Goal: Information Seeking & Learning: Learn about a topic

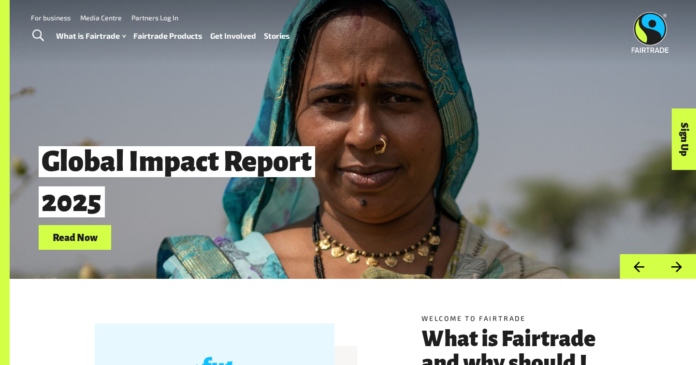
click at [682, 265] on button "Next" at bounding box center [677, 266] width 38 height 25
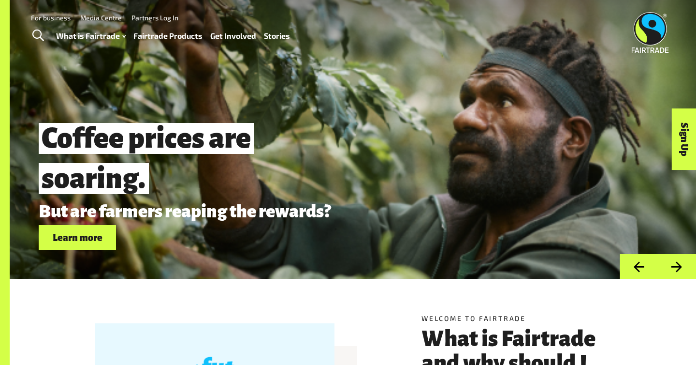
click at [682, 265] on button "Next" at bounding box center [677, 266] width 38 height 25
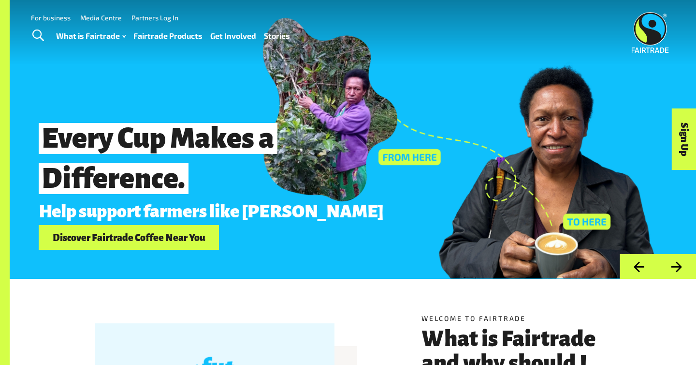
click at [682, 265] on button "Next" at bounding box center [677, 266] width 38 height 25
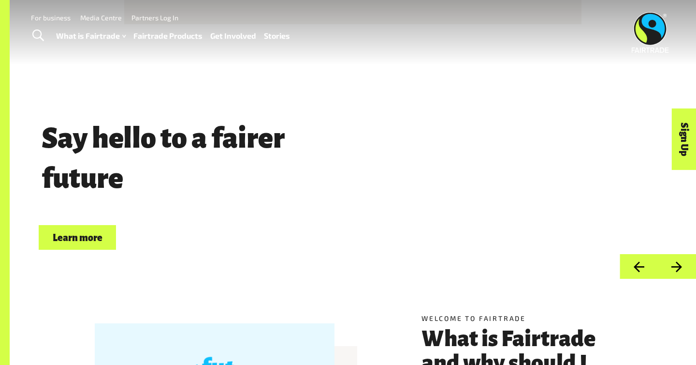
click at [682, 265] on button "Next" at bounding box center [677, 266] width 38 height 25
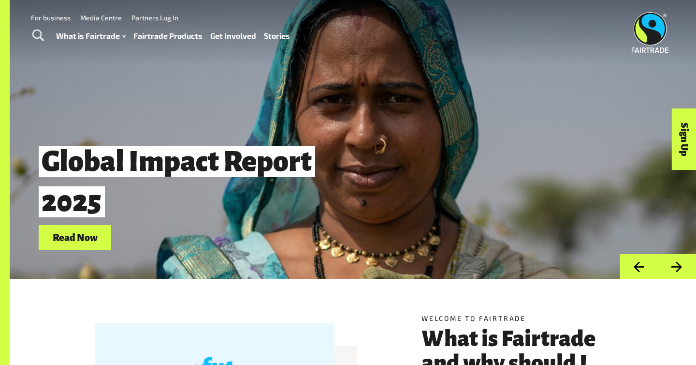
click at [682, 265] on button "Next" at bounding box center [677, 266] width 38 height 25
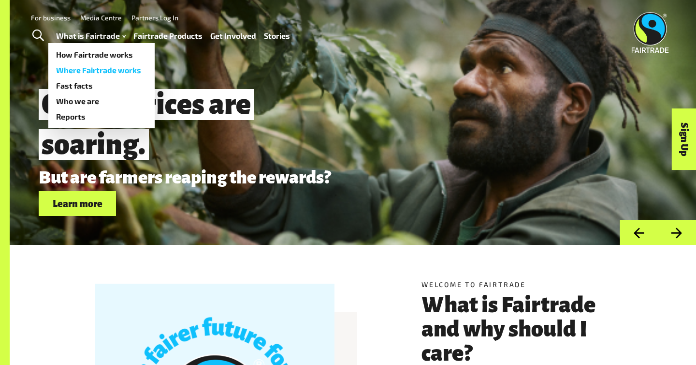
scroll to position [31, 0]
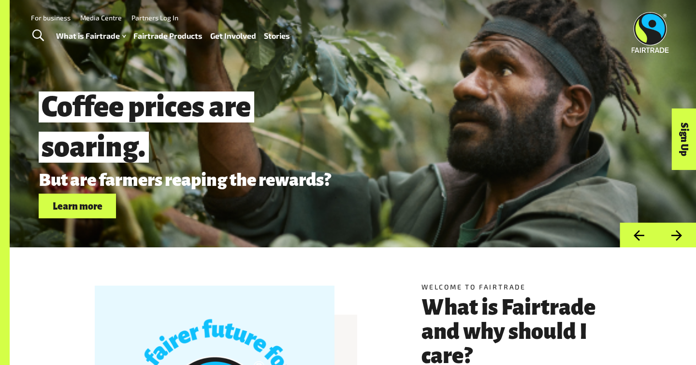
click at [35, 33] on span "Toggle Search" at bounding box center [38, 35] width 12 height 13
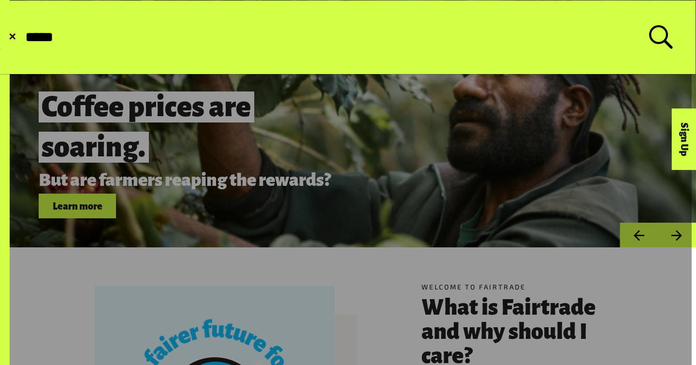
type input "*****"
click at [24, 37] on button "Submit Search" at bounding box center [24, 37] width 0 height 0
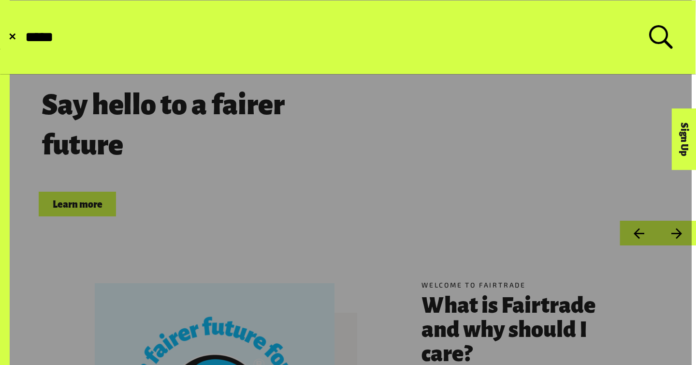
scroll to position [32, 0]
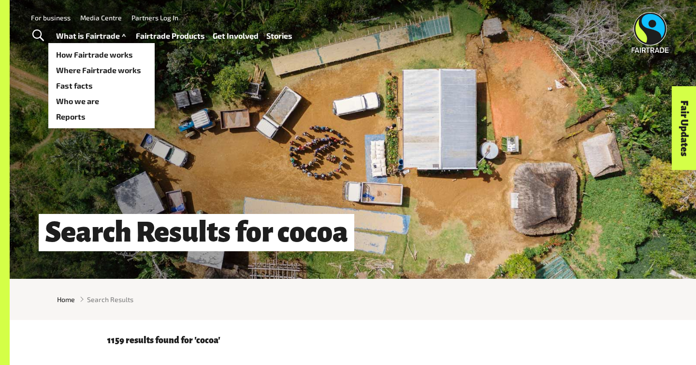
click at [113, 33] on link "What is Fairtrade" at bounding box center [92, 36] width 72 height 14
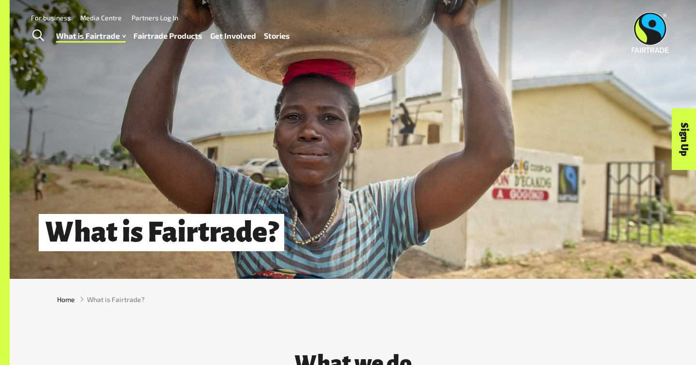
click at [178, 35] on link "Fairtrade Products" at bounding box center [167, 36] width 69 height 14
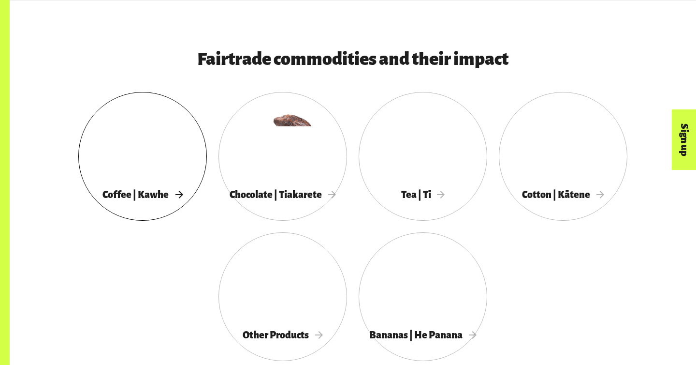
scroll to position [489, 0]
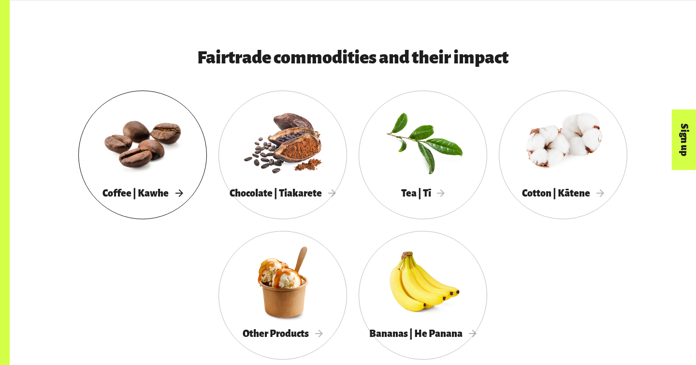
click at [140, 150] on div at bounding box center [142, 142] width 129 height 84
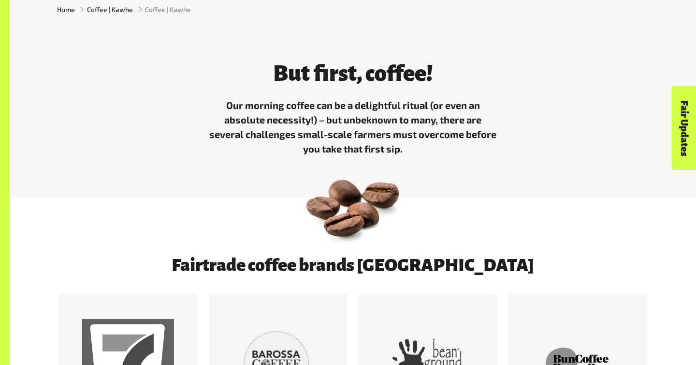
scroll to position [308, 0]
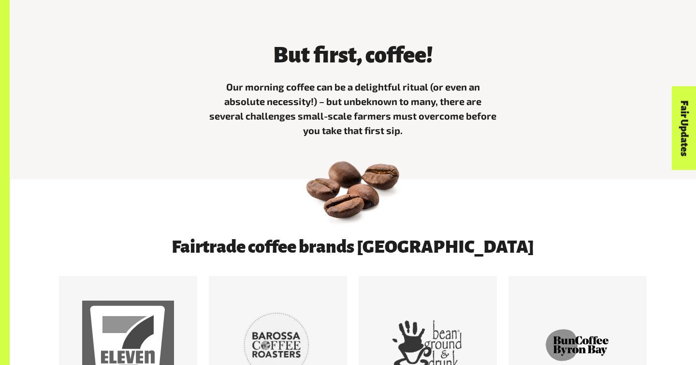
click at [366, 202] on img at bounding box center [353, 186] width 102 height 102
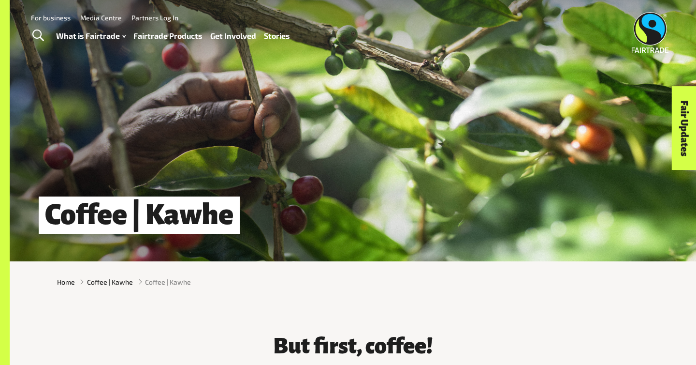
scroll to position [0, 0]
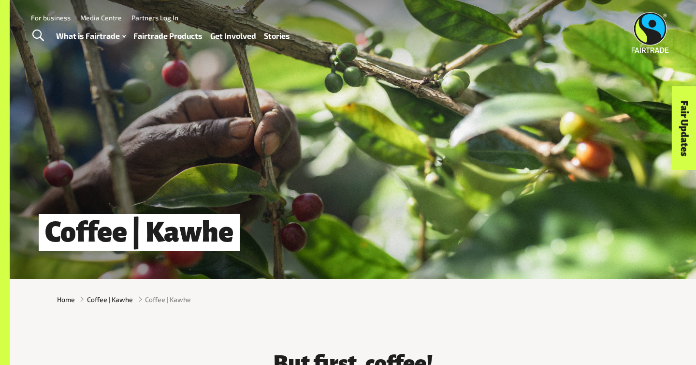
click at [169, 31] on link "Fairtrade Products" at bounding box center [167, 36] width 69 height 14
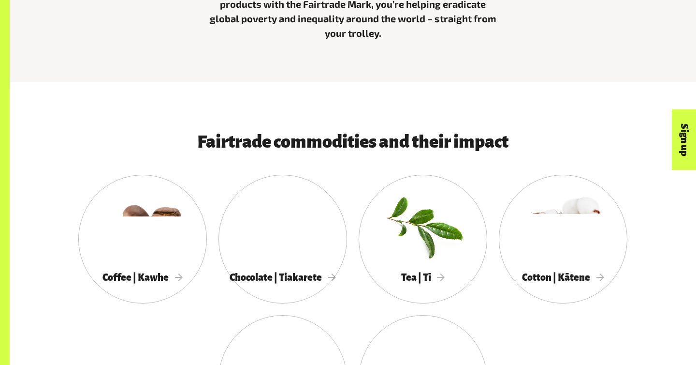
scroll to position [432, 0]
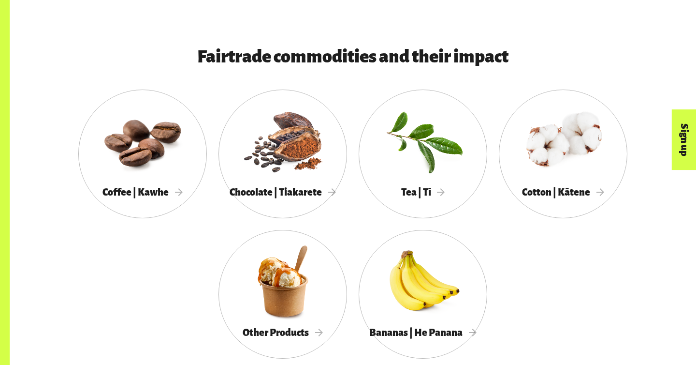
click at [443, 58] on h3 "Fairtrade commodities and their impact" at bounding box center [352, 56] width 491 height 19
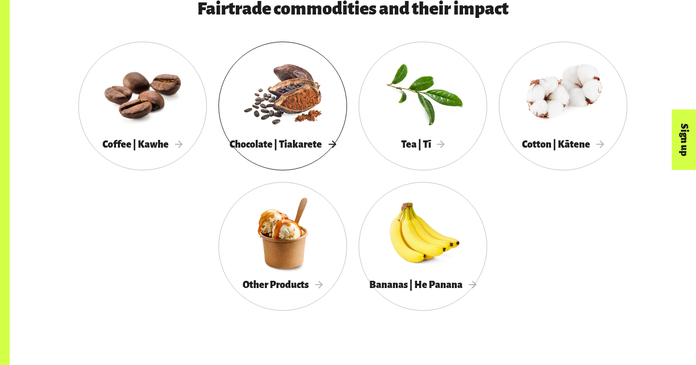
scroll to position [541, 0]
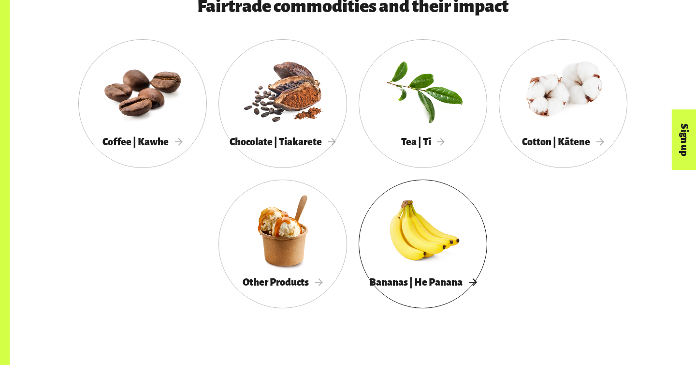
click at [414, 226] on div at bounding box center [423, 231] width 129 height 84
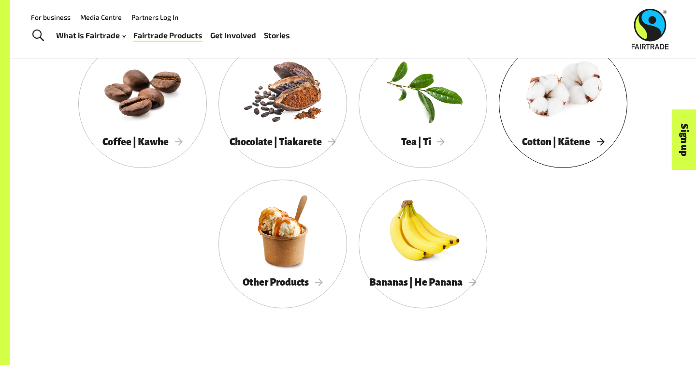
click at [557, 115] on div at bounding box center [563, 90] width 129 height 84
click at [427, 123] on div at bounding box center [423, 90] width 129 height 84
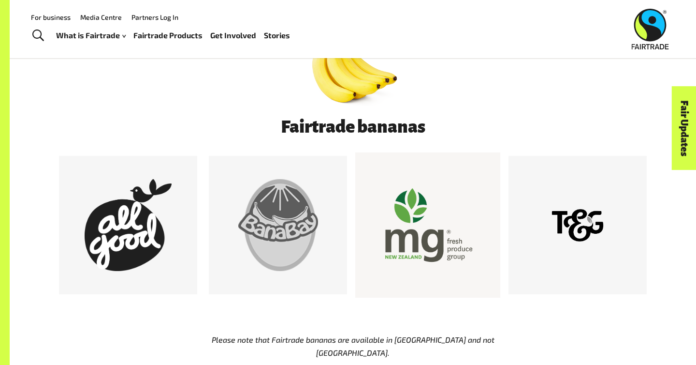
scroll to position [423, 0]
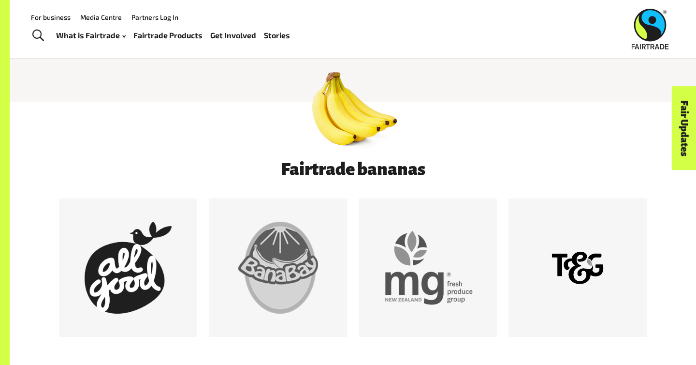
click at [355, 146] on img at bounding box center [353, 109] width 102 height 102
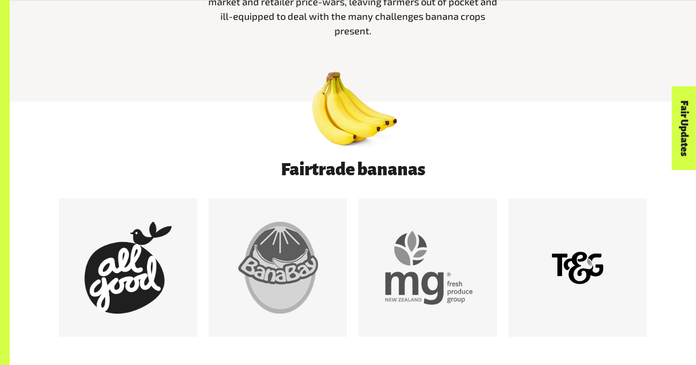
click at [355, 146] on img at bounding box center [353, 109] width 102 height 102
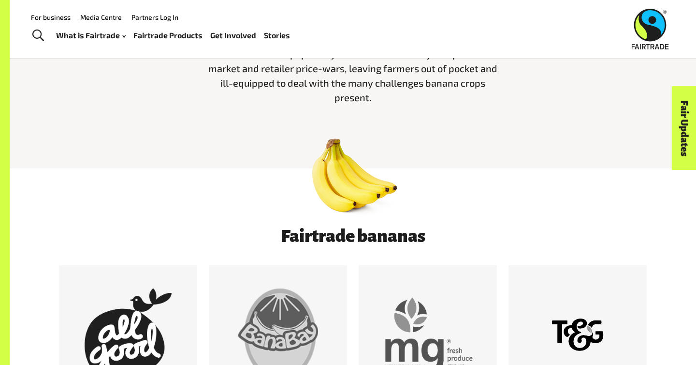
click at [355, 146] on img at bounding box center [353, 176] width 102 height 102
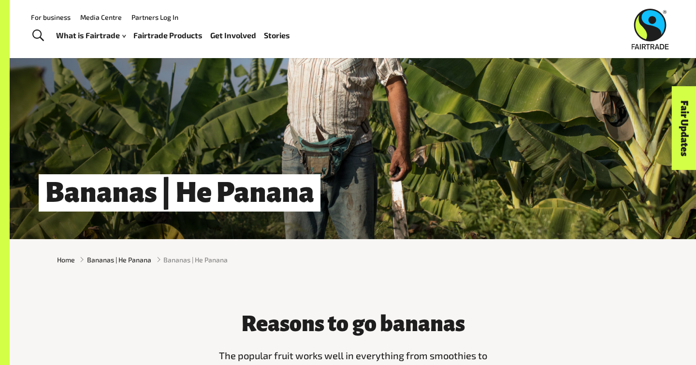
scroll to position [28, 0]
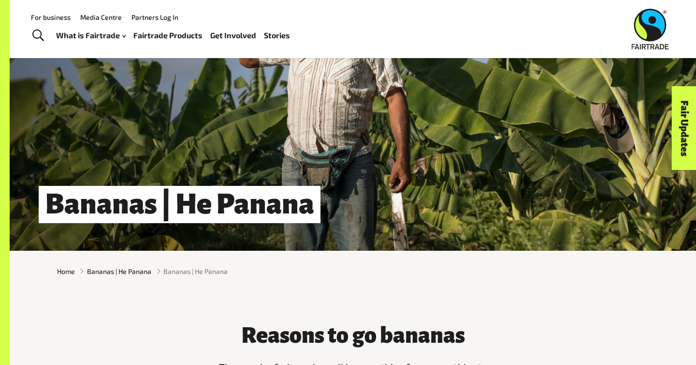
click at [249, 172] on div "Bananas | He Panana" at bounding box center [353, 111] width 687 height 279
click at [195, 203] on h1 "Bananas | He Panana" at bounding box center [180, 204] width 282 height 37
click at [122, 270] on span "Bananas | He Panana" at bounding box center [119, 271] width 64 height 10
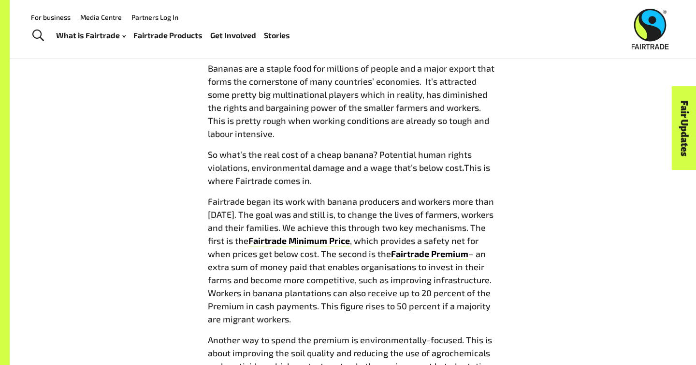
scroll to position [826, 0]
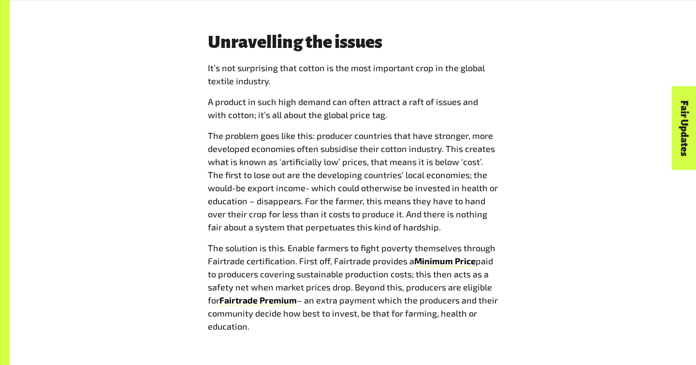
scroll to position [1229, 0]
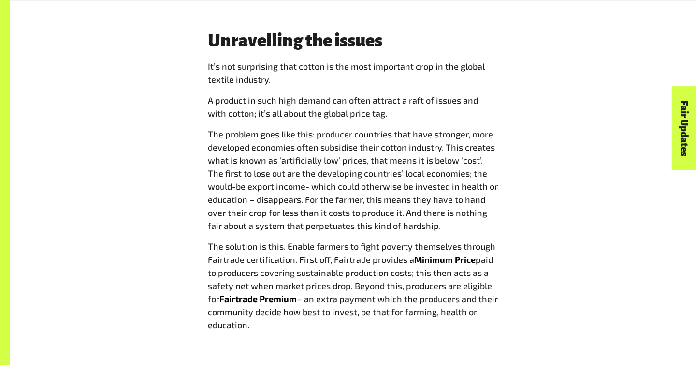
drag, startPoint x: 519, startPoint y: 49, endPoint x: 531, endPoint y: 49, distance: 12.1
click at [531, 49] on div "Unravelling the issues I t’s not surprising that cotton is the most important c…" at bounding box center [353, 185] width 604 height 308
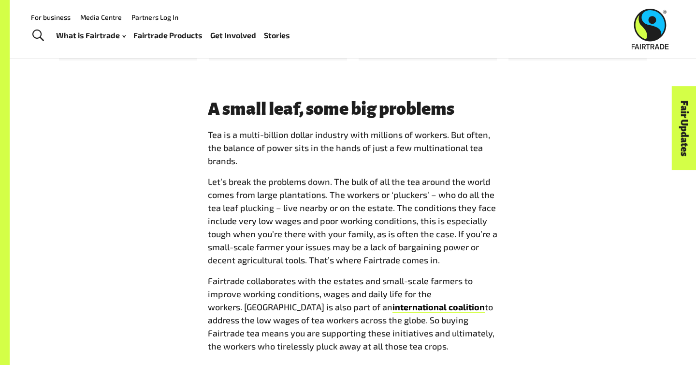
scroll to position [675, 0]
